Goal: Information Seeking & Learning: Learn about a topic

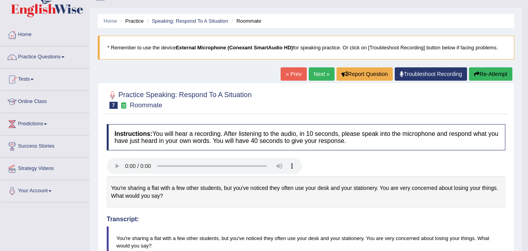
scroll to position [13, 0]
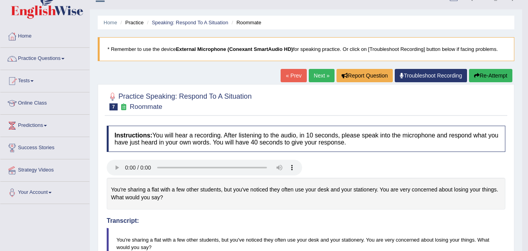
click at [488, 79] on button "Re-Attempt" at bounding box center [490, 75] width 43 height 13
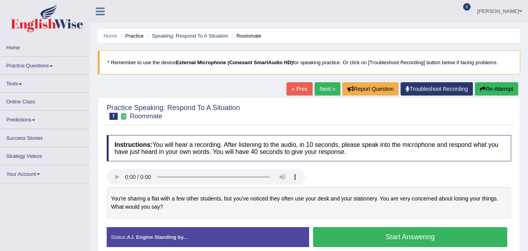
click at [418, 227] on button "Start Answering" at bounding box center [410, 237] width 195 height 20
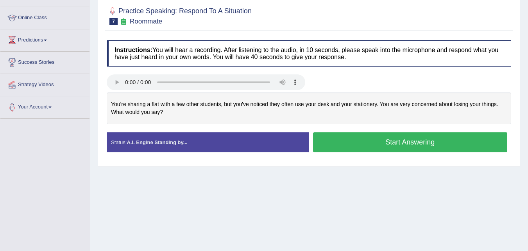
click at [370, 141] on button "Start Answering" at bounding box center [410, 142] width 195 height 20
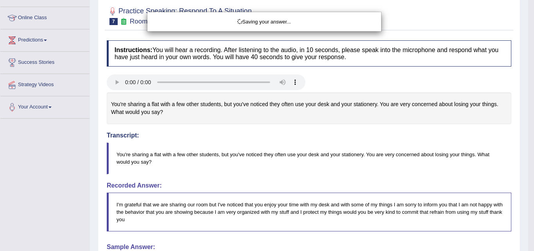
click at [370, 141] on div "Saving your answer..." at bounding box center [267, 125] width 534 height 251
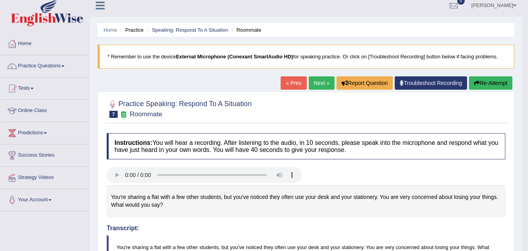
scroll to position [4, 0]
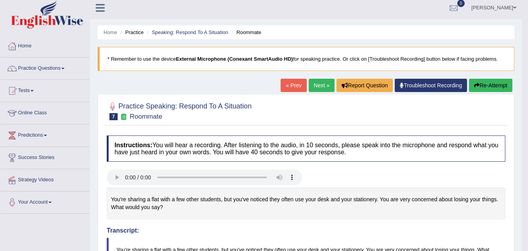
click at [484, 89] on button "Re-Attempt" at bounding box center [490, 85] width 43 height 13
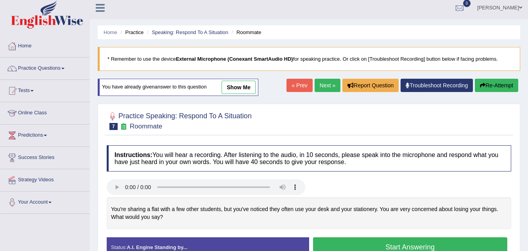
click at [447, 242] on button "Start Answering" at bounding box center [410, 247] width 195 height 20
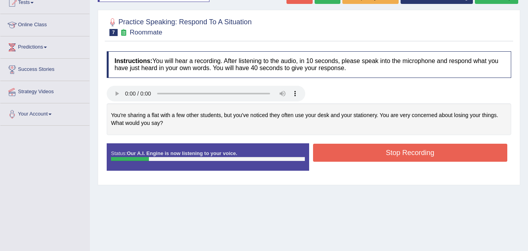
scroll to position [93, 0]
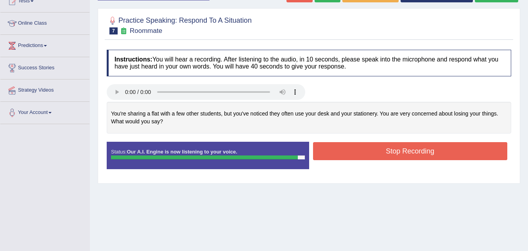
click at [394, 151] on button "Stop Recording" at bounding box center [410, 151] width 195 height 18
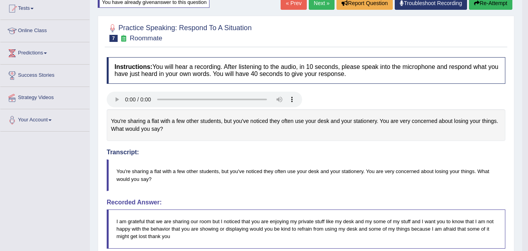
scroll to position [77, 0]
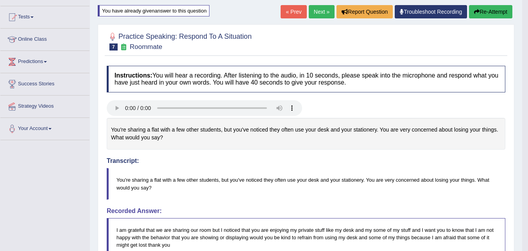
click at [394, 151] on h4 "Transcript:" at bounding box center [306, 143] width 399 height 43
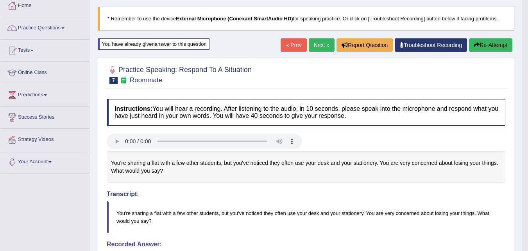
scroll to position [38, 0]
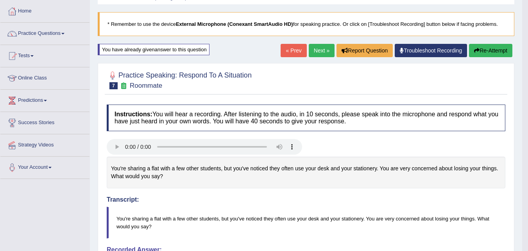
click at [316, 48] on link "Next »" at bounding box center [322, 50] width 26 height 13
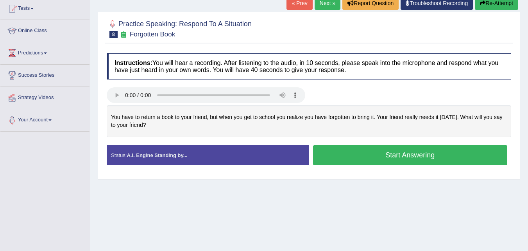
scroll to position [86, 0]
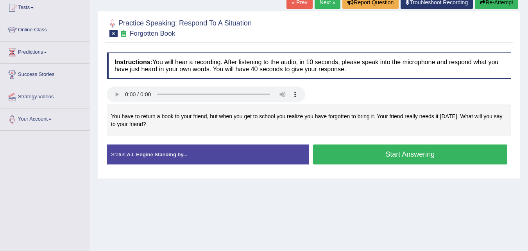
click at [338, 159] on button "Start Answering" at bounding box center [410, 154] width 195 height 20
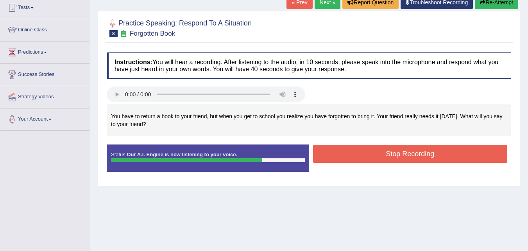
click at [338, 159] on button "Stop Recording" at bounding box center [410, 154] width 195 height 18
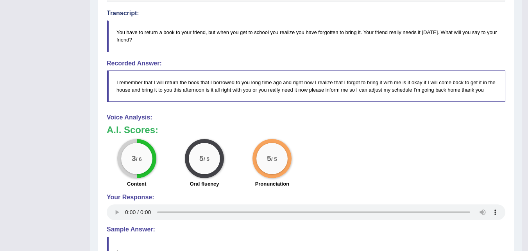
scroll to position [221, 0]
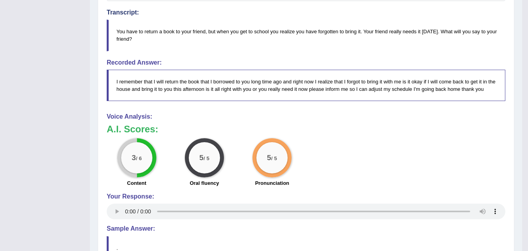
click at [407, 133] on h3 "A.I. Scores:" at bounding box center [306, 129] width 399 height 10
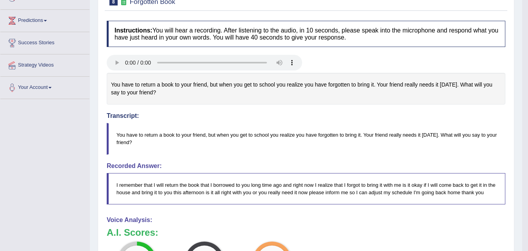
scroll to position [0, 0]
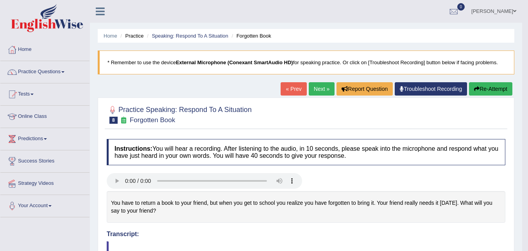
click at [492, 86] on button "Re-Attempt" at bounding box center [490, 88] width 43 height 13
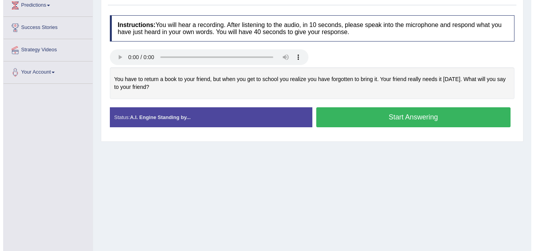
scroll to position [136, 0]
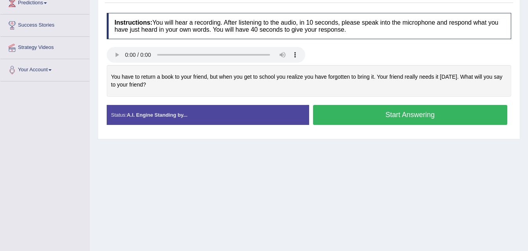
click at [361, 122] on button "Start Answering" at bounding box center [410, 115] width 195 height 20
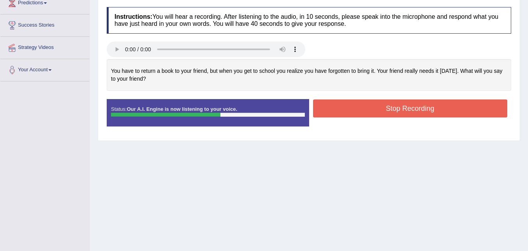
click at [361, 122] on div "Status: Our A.I. Engine is now listening to your voice. Start Answering Stop Re…" at bounding box center [309, 116] width 405 height 35
click at [361, 111] on button "Stop Recording" at bounding box center [410, 108] width 195 height 18
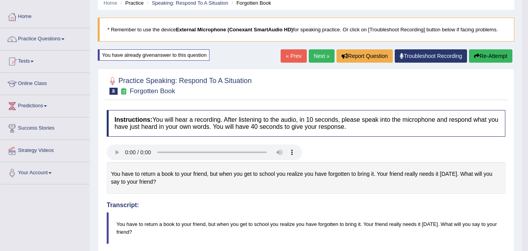
scroll to position [0, 0]
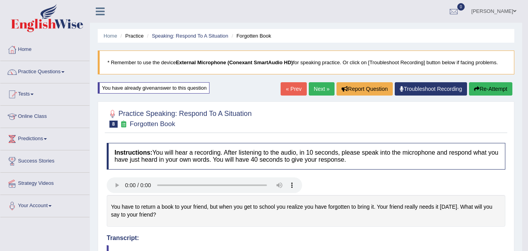
click at [488, 86] on button "Re-Attempt" at bounding box center [490, 88] width 43 height 13
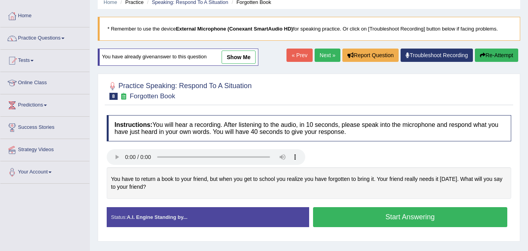
scroll to position [91, 0]
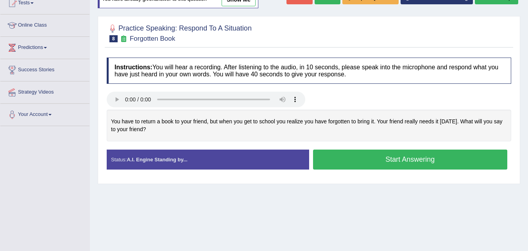
click at [430, 165] on button "Start Answering" at bounding box center [410, 159] width 195 height 20
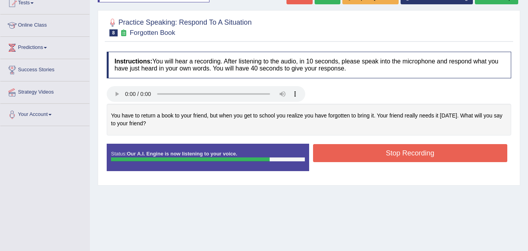
click at [368, 156] on button "Stop Recording" at bounding box center [410, 153] width 195 height 18
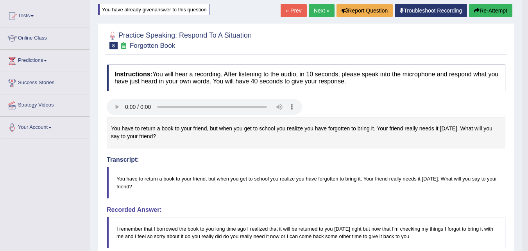
scroll to position [0, 0]
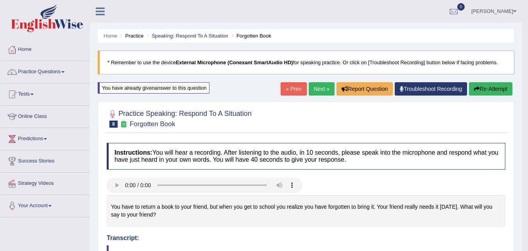
click at [319, 93] on link "Next »" at bounding box center [322, 88] width 26 height 13
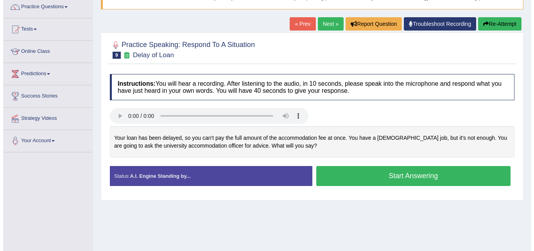
scroll to position [63, 0]
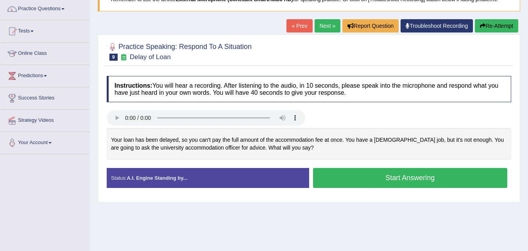
click at [359, 179] on button "Start Answering" at bounding box center [410, 178] width 195 height 20
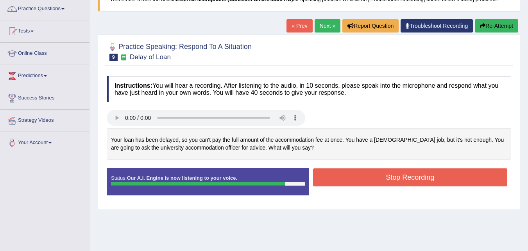
click at [359, 179] on button "Stop Recording" at bounding box center [410, 177] width 195 height 18
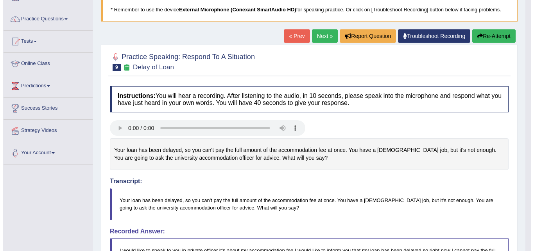
scroll to position [0, 0]
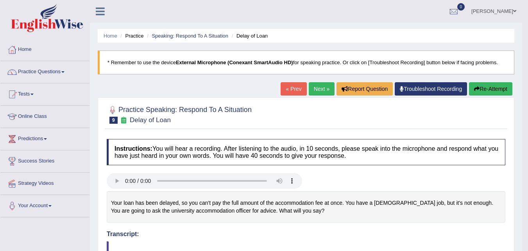
click at [323, 94] on link "Next »" at bounding box center [322, 88] width 26 height 13
click at [321, 90] on link "Next »" at bounding box center [322, 88] width 26 height 13
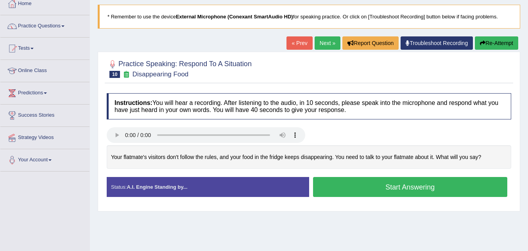
scroll to position [50, 0]
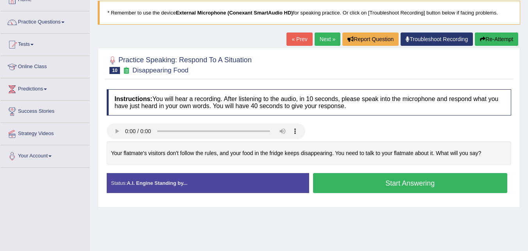
click at [352, 188] on button "Start Answering" at bounding box center [410, 183] width 195 height 20
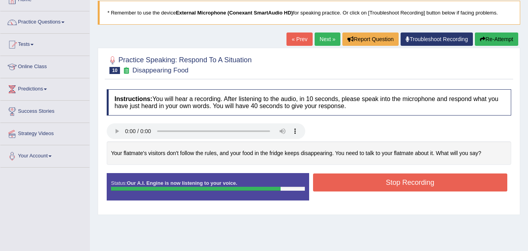
click at [352, 188] on button "Stop Recording" at bounding box center [410, 182] width 195 height 18
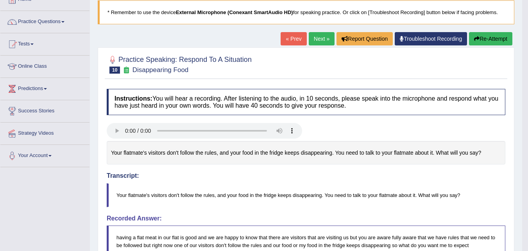
scroll to position [0, 0]
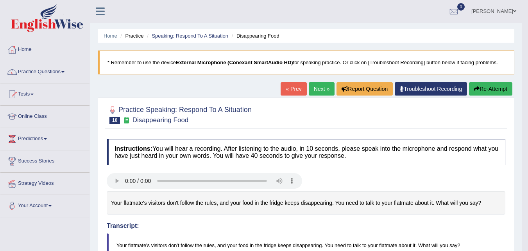
click at [316, 88] on link "Next »" at bounding box center [322, 88] width 26 height 13
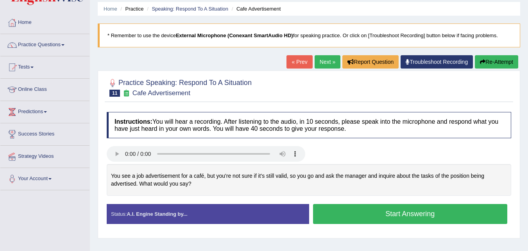
scroll to position [28, 0]
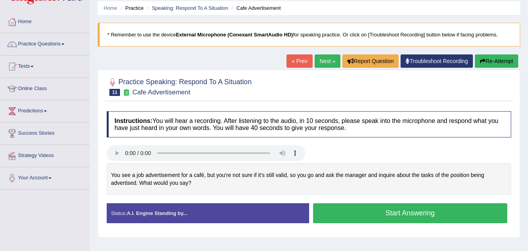
click at [359, 213] on button "Start Answering" at bounding box center [410, 213] width 195 height 20
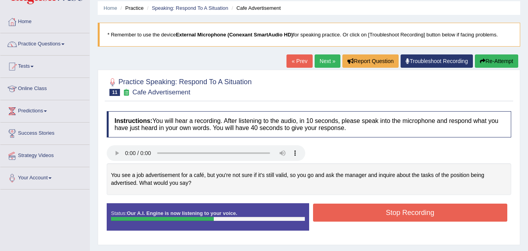
click at [359, 213] on button "Stop Recording" at bounding box center [410, 212] width 195 height 18
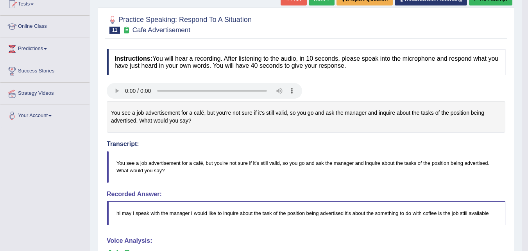
scroll to position [90, 0]
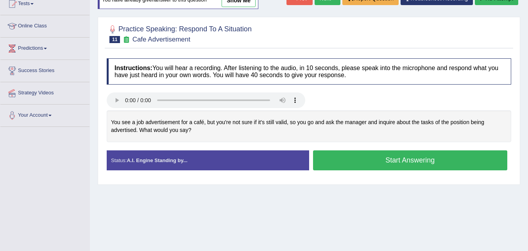
click at [334, 159] on button "Start Answering" at bounding box center [410, 160] width 195 height 20
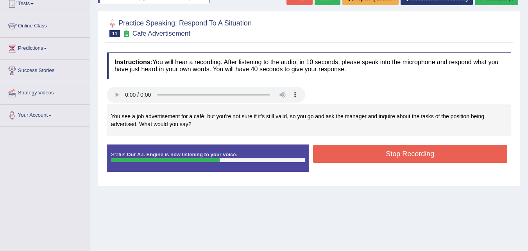
click at [334, 159] on button "Stop Recording" at bounding box center [410, 154] width 195 height 18
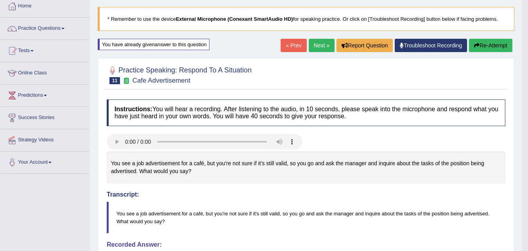
scroll to position [41, 0]
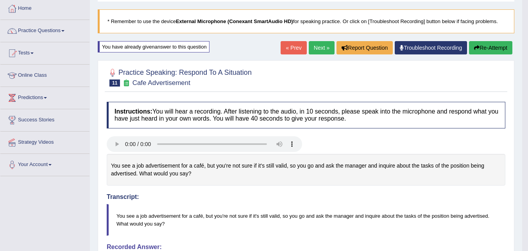
click at [491, 45] on button "Re-Attempt" at bounding box center [490, 47] width 43 height 13
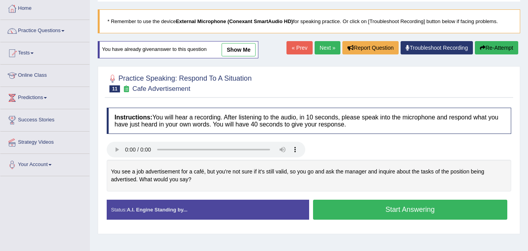
click at [350, 208] on button "Start Answering" at bounding box center [410, 209] width 195 height 20
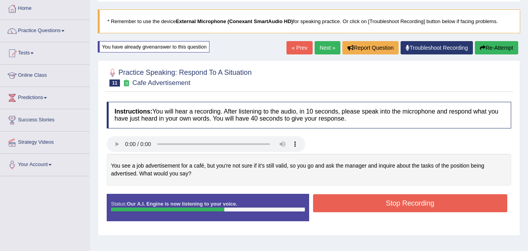
click at [353, 203] on button "Stop Recording" at bounding box center [410, 203] width 195 height 18
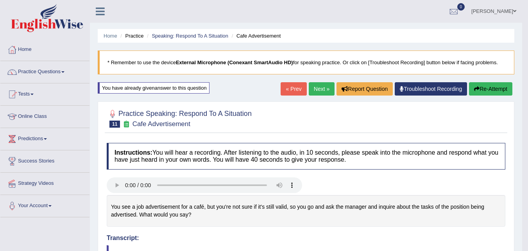
click at [486, 92] on button "Re-Attempt" at bounding box center [490, 88] width 43 height 13
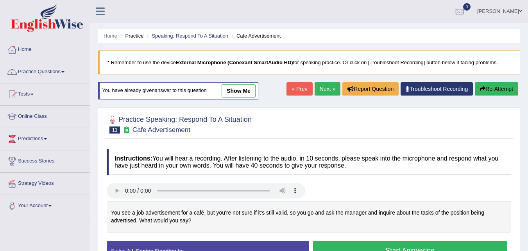
click at [324, 91] on link "Next »" at bounding box center [328, 88] width 26 height 13
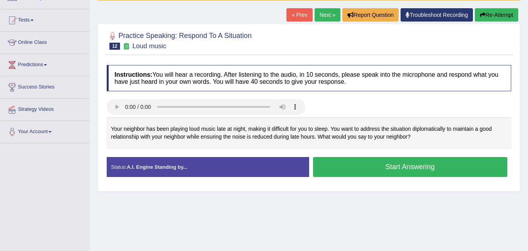
scroll to position [74, 0]
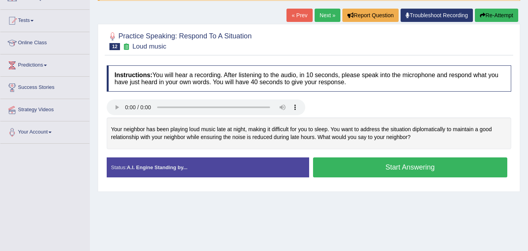
click at [368, 171] on button "Start Answering" at bounding box center [410, 167] width 195 height 20
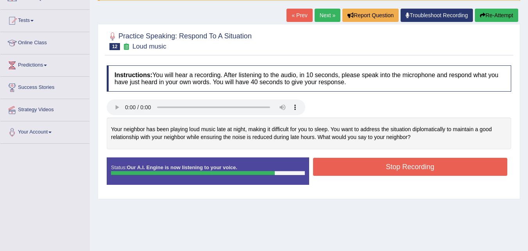
click at [393, 170] on button "Stop Recording" at bounding box center [410, 167] width 195 height 18
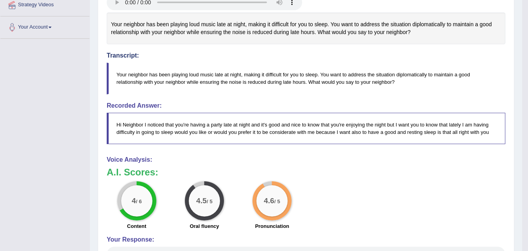
scroll to position [0, 0]
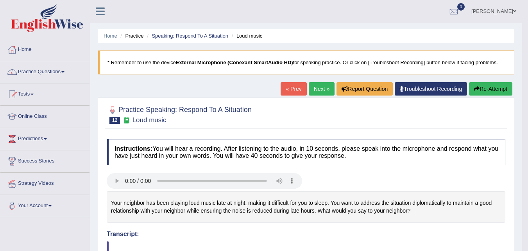
click at [320, 95] on link "Next »" at bounding box center [322, 88] width 26 height 13
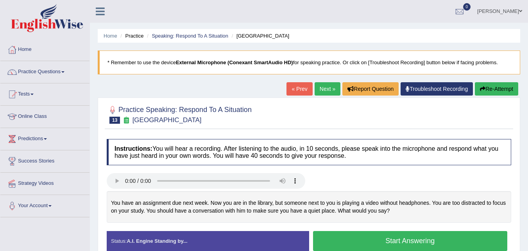
click at [375, 244] on button "Start Answering" at bounding box center [410, 241] width 195 height 20
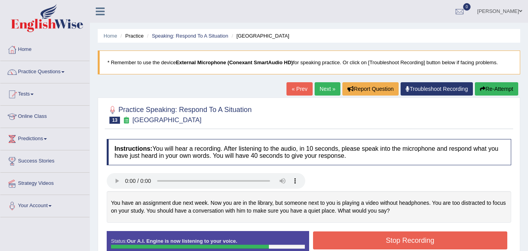
click at [375, 244] on button "Stop Recording" at bounding box center [410, 240] width 195 height 18
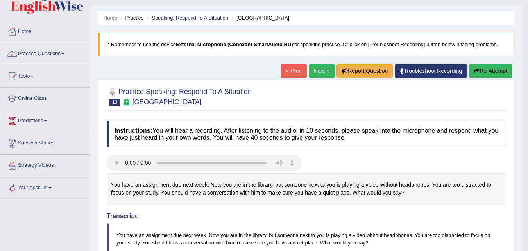
scroll to position [13, 0]
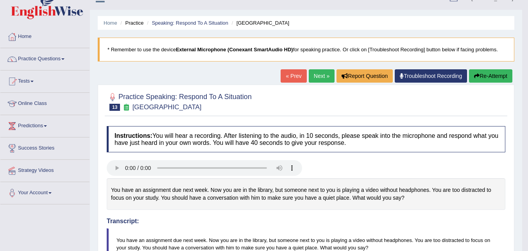
click at [490, 72] on button "Re-Attempt" at bounding box center [490, 75] width 43 height 13
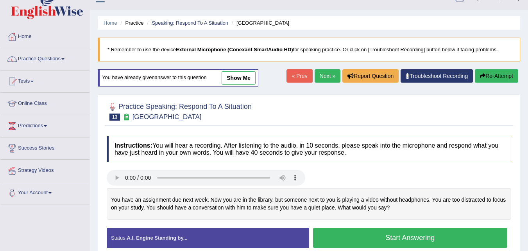
click at [339, 237] on button "Start Answering" at bounding box center [410, 238] width 195 height 20
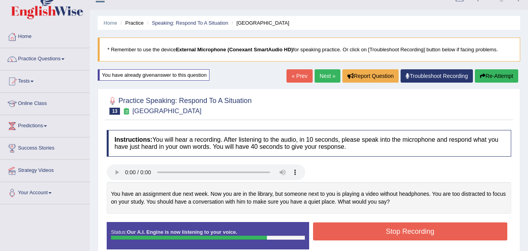
click at [339, 237] on button "Stop Recording" at bounding box center [410, 231] width 195 height 18
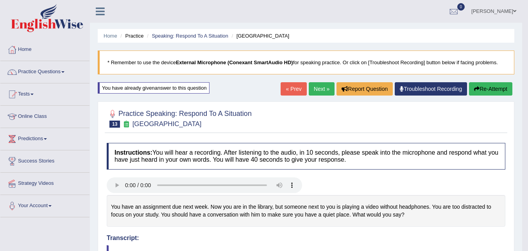
click at [484, 88] on button "Re-Attempt" at bounding box center [490, 88] width 43 height 13
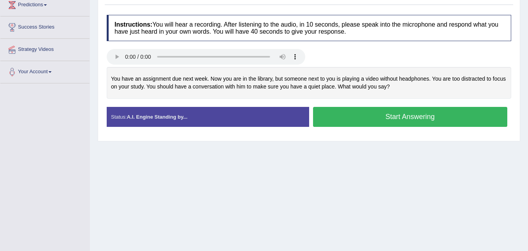
scroll to position [129, 0]
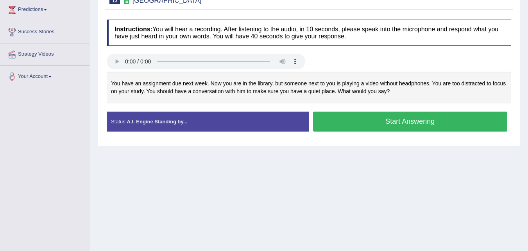
click at [390, 120] on button "Start Answering" at bounding box center [410, 121] width 195 height 20
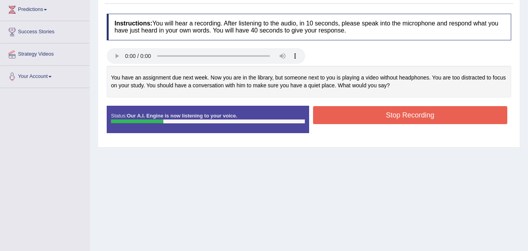
click at [371, 122] on button "Stop Recording" at bounding box center [410, 115] width 195 height 18
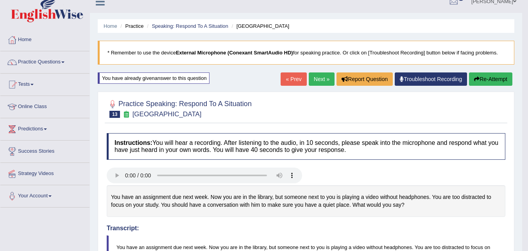
scroll to position [0, 0]
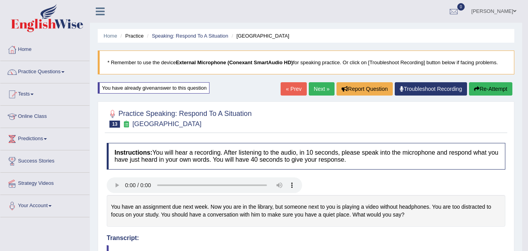
click at [320, 91] on link "Next »" at bounding box center [322, 88] width 26 height 13
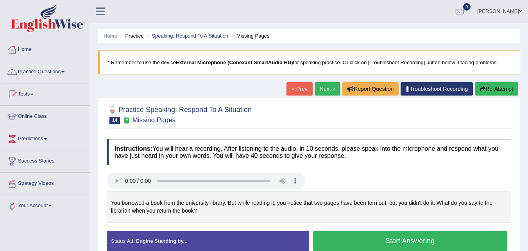
click at [330, 241] on button "Start Answering" at bounding box center [410, 241] width 195 height 20
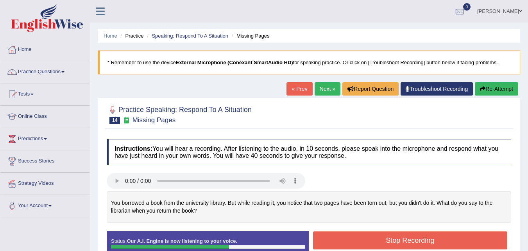
click at [357, 247] on button "Stop Recording" at bounding box center [410, 240] width 195 height 18
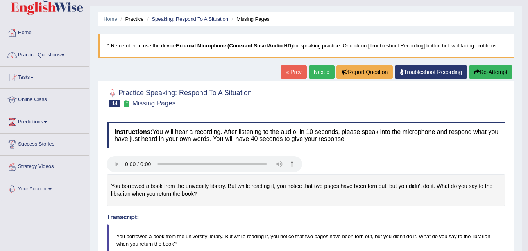
scroll to position [20, 0]
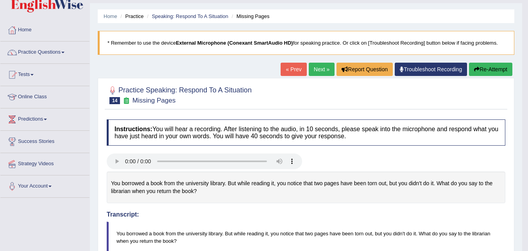
click at [492, 72] on button "Re-Attempt" at bounding box center [490, 69] width 43 height 13
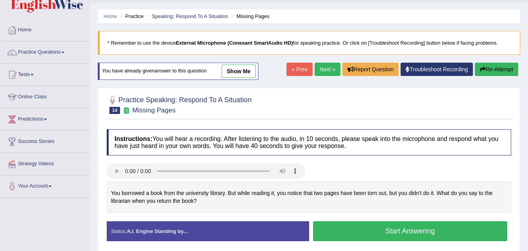
click at [407, 230] on button "Start Answering" at bounding box center [410, 231] width 195 height 20
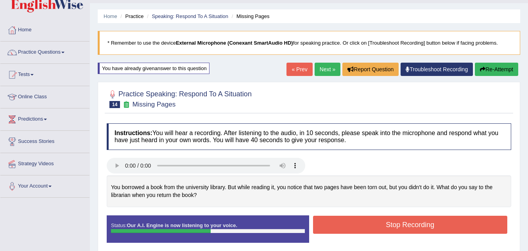
click at [434, 223] on button "Stop Recording" at bounding box center [410, 224] width 195 height 18
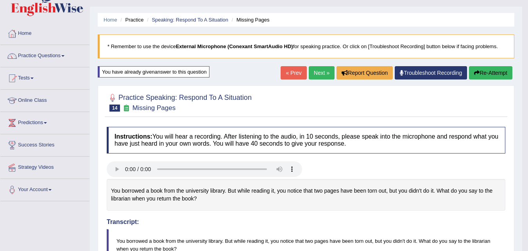
scroll to position [23, 0]
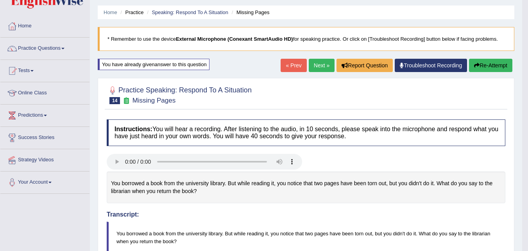
click at [61, 46] on link "Practice Questions" at bounding box center [44, 48] width 89 height 20
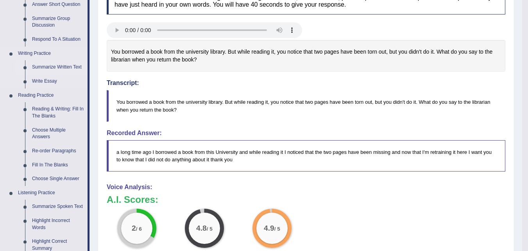
scroll to position [155, 0]
click at [44, 108] on link "Reading & Writing: Fill In The Blanks" at bounding box center [58, 112] width 59 height 21
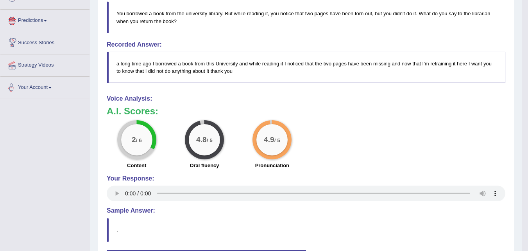
scroll to position [290, 0]
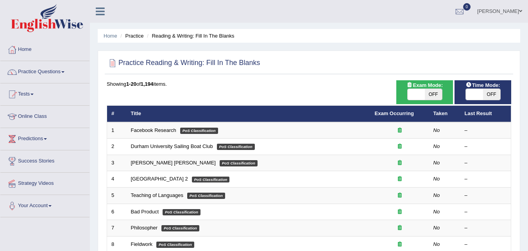
click at [59, 73] on link "Practice Questions" at bounding box center [44, 71] width 89 height 20
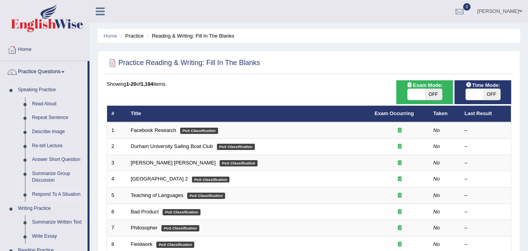
click at [66, 194] on link "Respond To A Situation" at bounding box center [58, 194] width 59 height 14
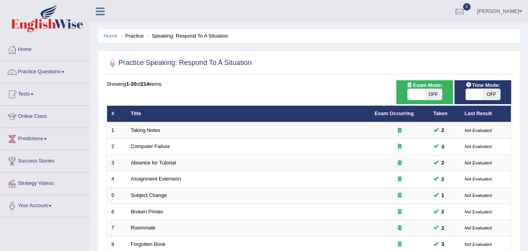
click at [65, 72] on span at bounding box center [62, 72] width 3 height 2
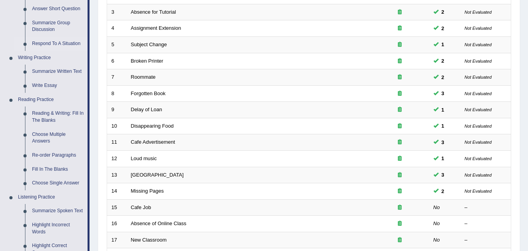
scroll to position [154, 0]
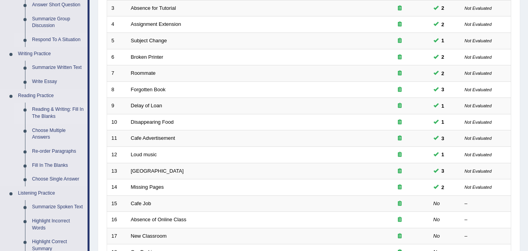
click at [64, 113] on link "Reading & Writing: Fill In The Blanks" at bounding box center [58, 112] width 59 height 21
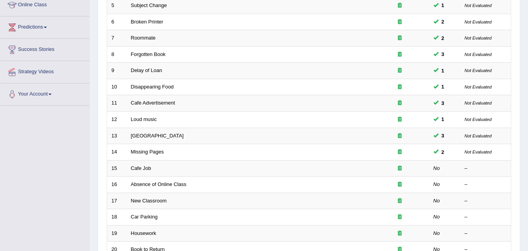
scroll to position [267, 0]
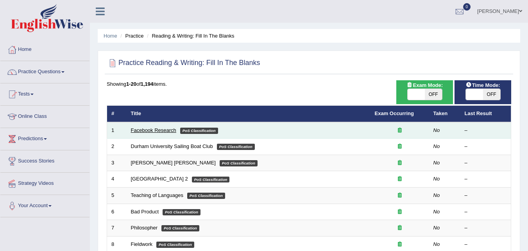
click at [158, 132] on link "Facebook Research" at bounding box center [153, 130] width 45 height 6
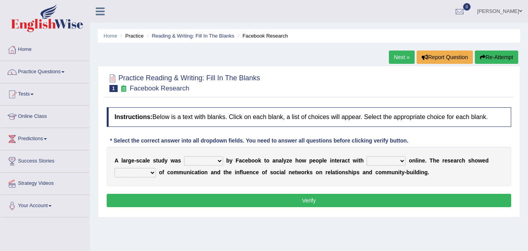
click at [220, 161] on select "surveyed had asked made" at bounding box center [203, 160] width 39 height 9
select select "surveyed"
click at [184, 156] on select "surveyed had asked made" at bounding box center [203, 160] width 39 height 9
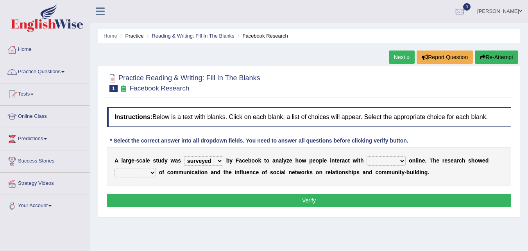
click at [402, 161] on select "together all each other another" at bounding box center [386, 160] width 39 height 9
select select "each other"
click at [367, 156] on select "together all each other another" at bounding box center [386, 160] width 39 height 9
click at [151, 174] on select "advantages standards fellowships patterns" at bounding box center [135, 172] width 41 height 9
select select "advantages"
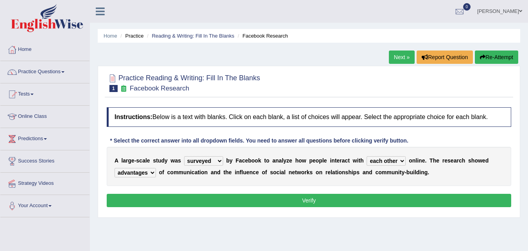
click at [115, 168] on select "advantages standards fellowships patterns" at bounding box center [135, 172] width 41 height 9
click at [170, 200] on button "Verify" at bounding box center [309, 200] width 405 height 13
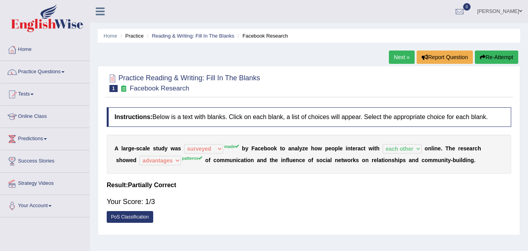
click at [145, 217] on link "PoS Classification" at bounding box center [130, 217] width 47 height 12
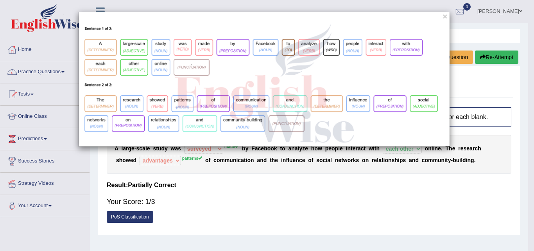
click at [145, 217] on div "×" at bounding box center [267, 125] width 534 height 251
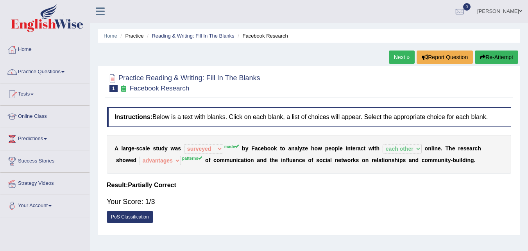
click at [403, 57] on link "Next »" at bounding box center [402, 56] width 26 height 13
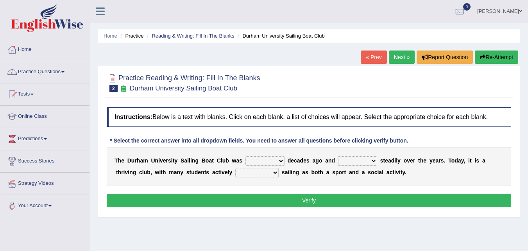
click at [283, 162] on select "found fund founded find" at bounding box center [265, 160] width 39 height 9
select select "found"
click at [246, 156] on select "found fund founded find" at bounding box center [265, 160] width 39 height 9
click at [373, 161] on select "grow growing has grown grown" at bounding box center [357, 160] width 39 height 9
select select "growing"
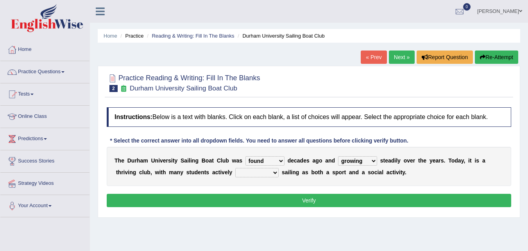
click at [338, 156] on select "grow growing has grown grown" at bounding box center [357, 160] width 39 height 9
click at [273, 174] on select "enjoy enjoyed are enjoying enjoying" at bounding box center [256, 172] width 43 height 9
select select "enjoying"
click at [235, 168] on select "enjoy enjoyed are enjoying enjoying" at bounding box center [256, 172] width 43 height 9
click at [287, 197] on button "Verify" at bounding box center [309, 200] width 405 height 13
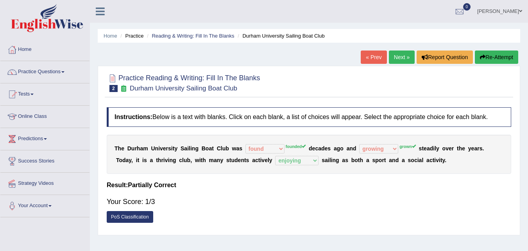
click at [398, 60] on link "Next »" at bounding box center [402, 56] width 26 height 13
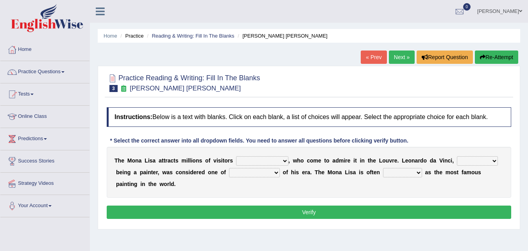
click at [284, 160] on select "around the year the all year all year round per year" at bounding box center [262, 160] width 52 height 9
select select "per year"
click at [236, 156] on select "around the year the all year all year round per year" at bounding box center [262, 160] width 52 height 9
click at [493, 157] on select "rather than as much as as well as as long as" at bounding box center [477, 160] width 41 height 9
select select "as well as"
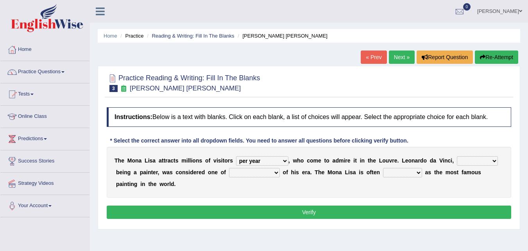
click at [457, 156] on select "rather than as much as as well as as long as" at bounding box center [477, 160] width 41 height 9
click at [277, 171] on select "better artists artist the better artist the best artists" at bounding box center [254, 172] width 51 height 9
select select "the best artists"
click at [229, 168] on select "better artists artist the better artist the best artists" at bounding box center [254, 172] width 51 height 9
click at [414, 174] on select "classified suggested predicted described" at bounding box center [402, 172] width 39 height 9
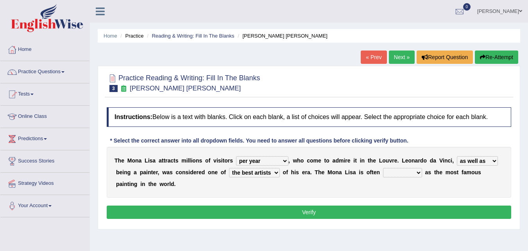
select select "described"
click at [383, 168] on select "classified suggested predicted described" at bounding box center [402, 172] width 39 height 9
click at [294, 213] on button "Verify" at bounding box center [309, 211] width 405 height 13
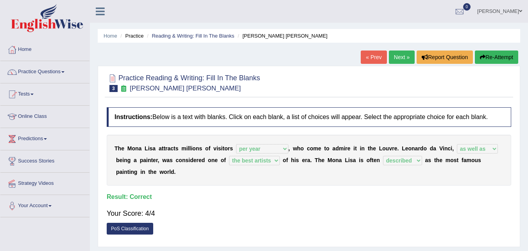
click at [401, 53] on link "Next »" at bounding box center [402, 56] width 26 height 13
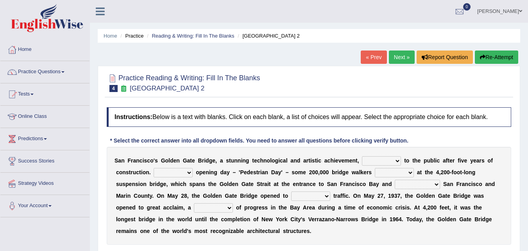
click at [396, 160] on select "opens closes appears equals" at bounding box center [381, 160] width 39 height 9
select select "opens"
click at [362, 156] on select "opens closes appears equals" at bounding box center [381, 160] width 39 height 9
drag, startPoint x: 393, startPoint y: 183, endPoint x: 397, endPoint y: 161, distance: 21.9
click at [397, 161] on div "S a n F r a n c i s c o ' [PERSON_NAME] G a t e B r i d g e , a s t u n n i n g…" at bounding box center [309, 196] width 405 height 98
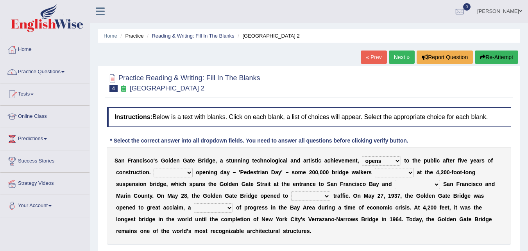
click at [397, 161] on select "opens closes appears equals" at bounding box center [381, 160] width 39 height 9
click at [362, 156] on select "opens closes appears equals" at bounding box center [381, 160] width 39 height 9
click at [187, 172] on select "On During Since When" at bounding box center [173, 172] width 39 height 9
select select "During"
click at [154, 168] on select "On During Since When" at bounding box center [173, 172] width 39 height 9
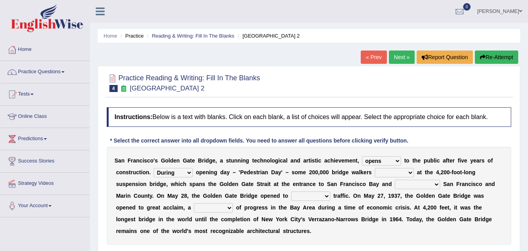
click at [408, 173] on select "stationed looked marveled laughed" at bounding box center [394, 172] width 39 height 9
select select "stationed"
click at [375, 168] on select "stationed looked marveled laughed" at bounding box center [394, 172] width 39 height 9
click at [436, 183] on select "separates connects channels differentiates" at bounding box center [417, 183] width 45 height 9
select select "connects"
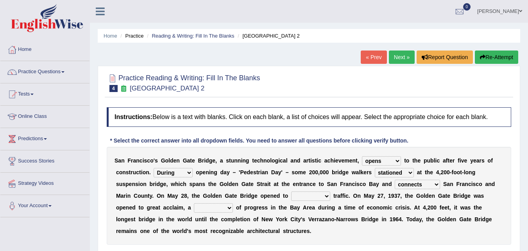
click at [395, 179] on select "separates connects channels differentiates" at bounding box center [417, 183] width 45 height 9
click at [324, 197] on select "aquatic vehicular airborne watertight" at bounding box center [310, 195] width 39 height 9
select select "vehicular"
click at [291, 191] on select "aquatic vehicular airborne watertight" at bounding box center [310, 195] width 39 height 9
click at [230, 208] on select "denial symbol technique yield" at bounding box center [213, 207] width 39 height 9
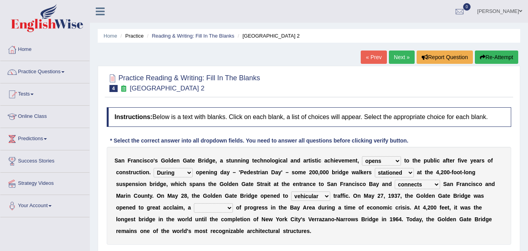
select select "yield"
click at [194, 203] on select "denial symbol technique yield" at bounding box center [213, 207] width 39 height 9
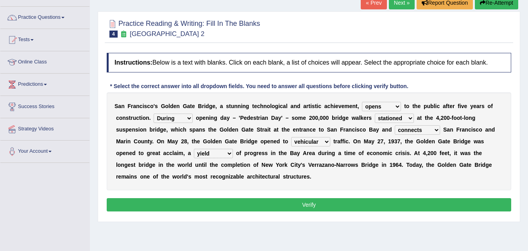
scroll to position [57, 0]
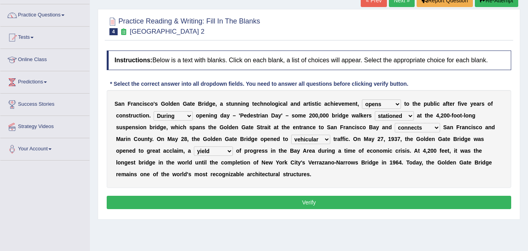
click at [355, 200] on button "Verify" at bounding box center [309, 202] width 405 height 13
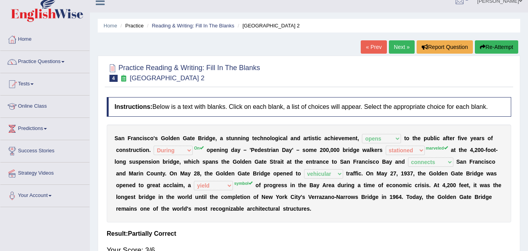
scroll to position [0, 0]
